Goal: Complete application form

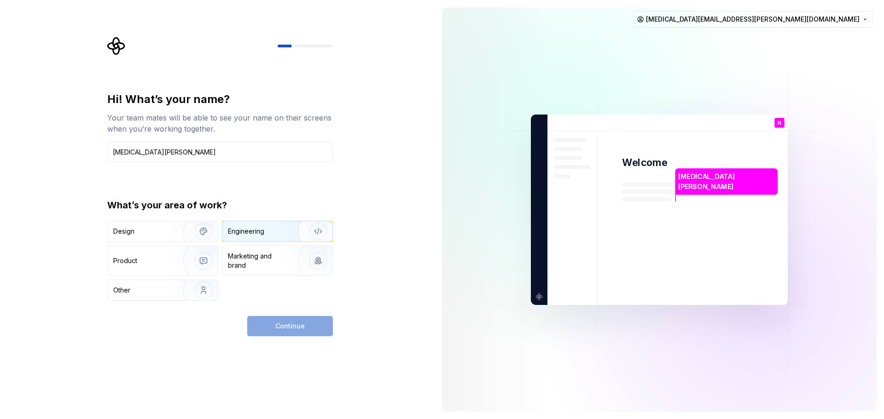
type input "[MEDICAL_DATA][PERSON_NAME]"
click at [307, 237] on img "button" at bounding box center [312, 232] width 59 height 62
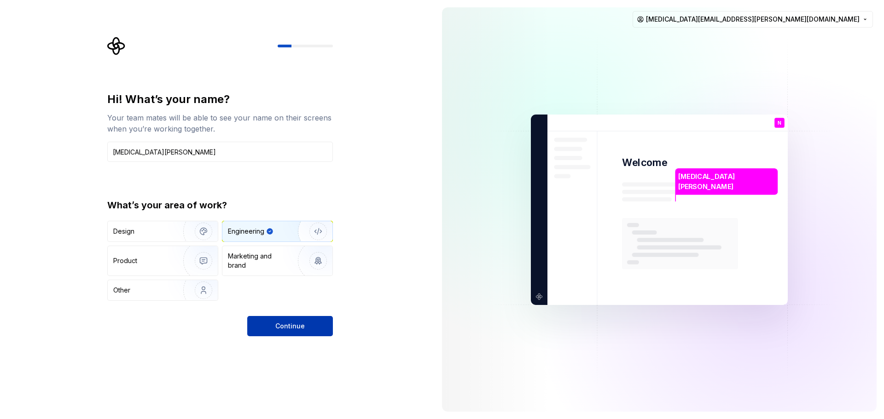
click at [295, 322] on span "Continue" at bounding box center [289, 326] width 29 height 9
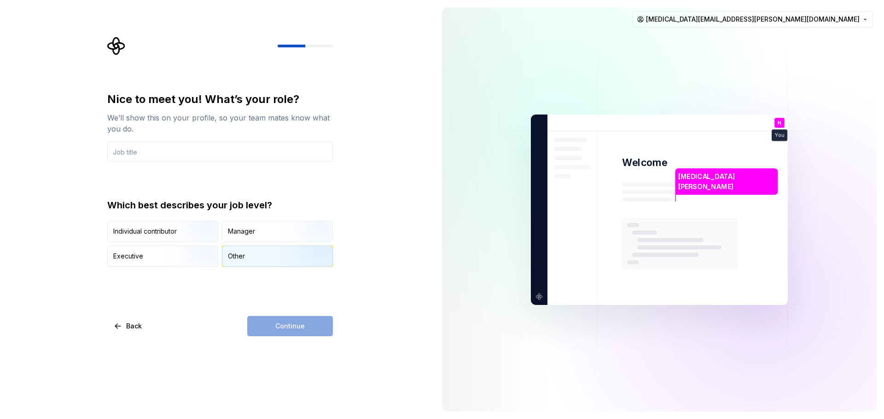
click at [239, 256] on div "Other" at bounding box center [236, 256] width 17 height 9
click at [265, 145] on input "text" at bounding box center [220, 152] width 226 height 20
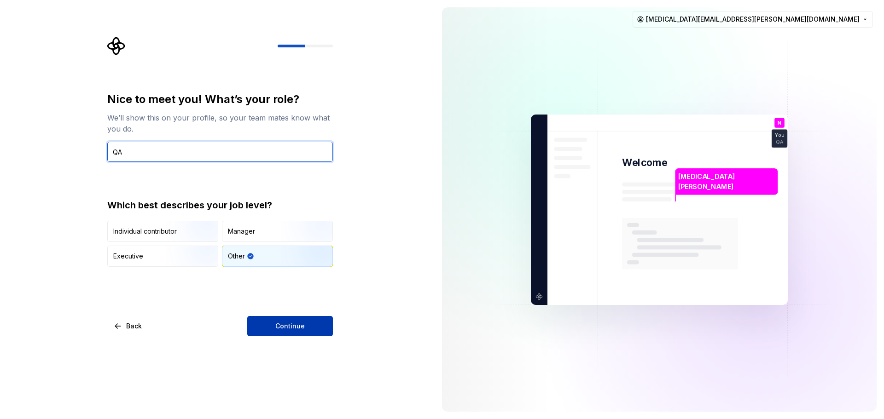
type input "QA"
click at [279, 324] on span "Continue" at bounding box center [289, 326] width 29 height 9
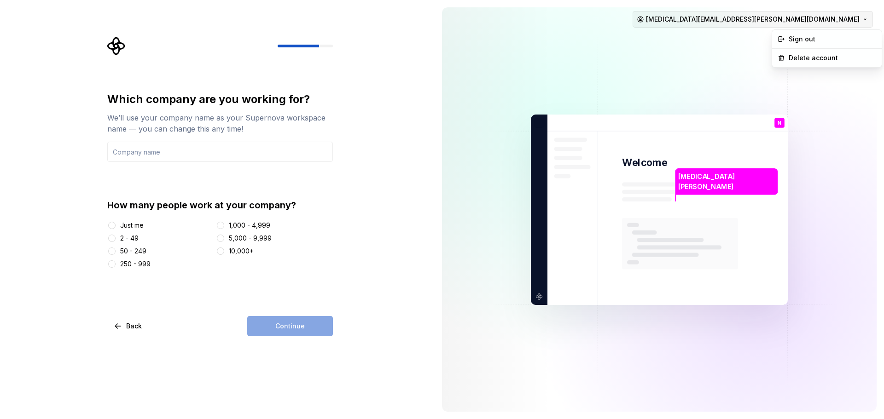
click at [829, 21] on html "Which company are you working for? We’ll use your company name as your Supernov…" at bounding box center [442, 209] width 884 height 419
click at [812, 18] on html "Which company are you working for? We’ll use your company name as your Supernov…" at bounding box center [442, 209] width 884 height 419
click at [305, 324] on html "Which company are you working for? We’ll use your company name as your Supernov…" at bounding box center [442, 209] width 884 height 419
click at [230, 247] on div "10,000+" at bounding box center [241, 251] width 25 height 9
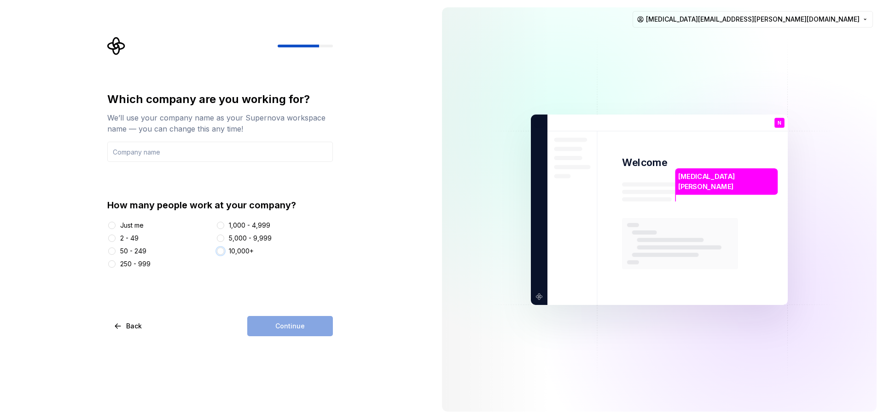
click at [224, 248] on button "10,000+" at bounding box center [220, 251] width 7 height 7
